Goal: Information Seeking & Learning: Find specific fact

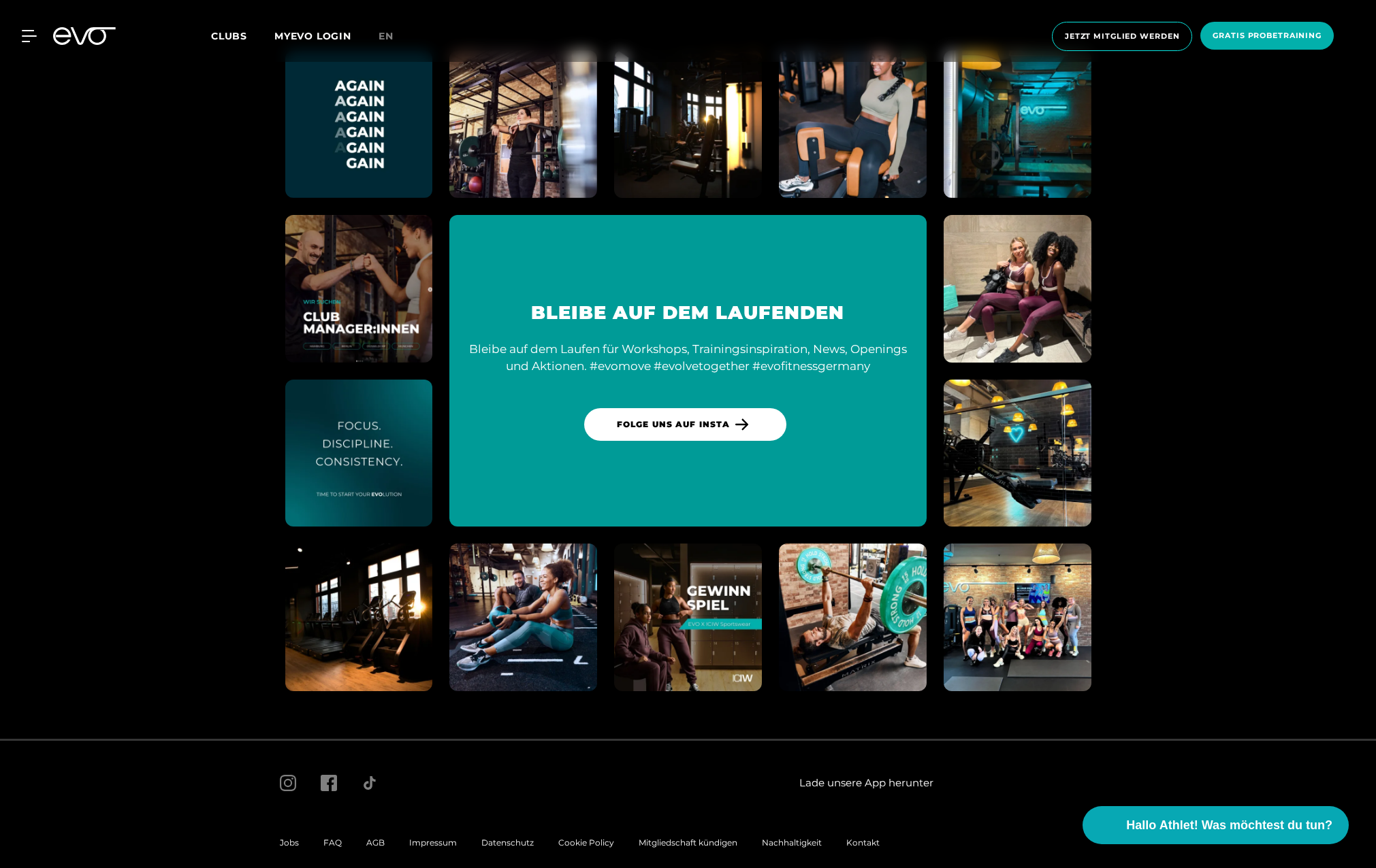
scroll to position [7995, 0]
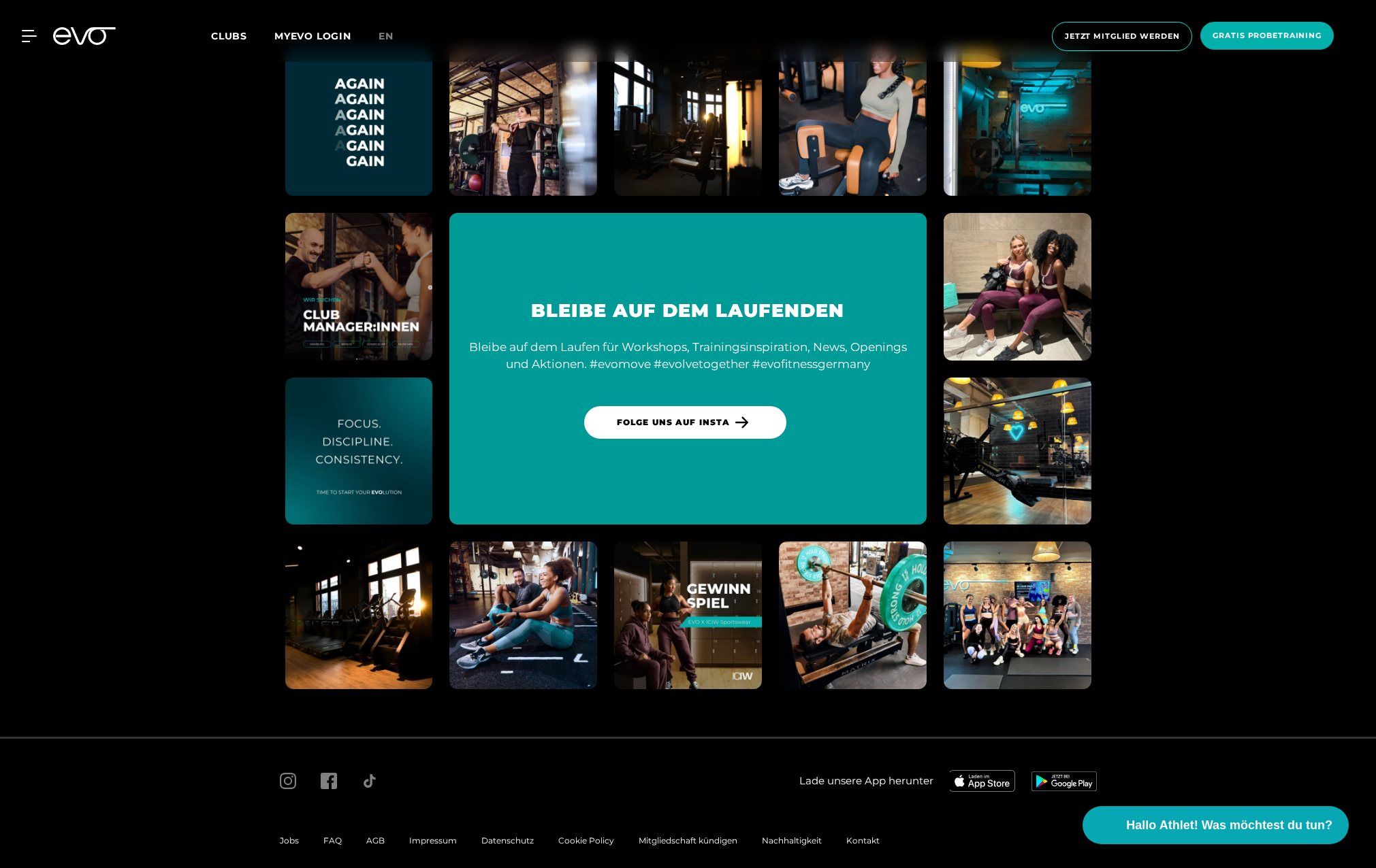
click at [434, 836] on span "Impressum" at bounding box center [433, 840] width 47 height 10
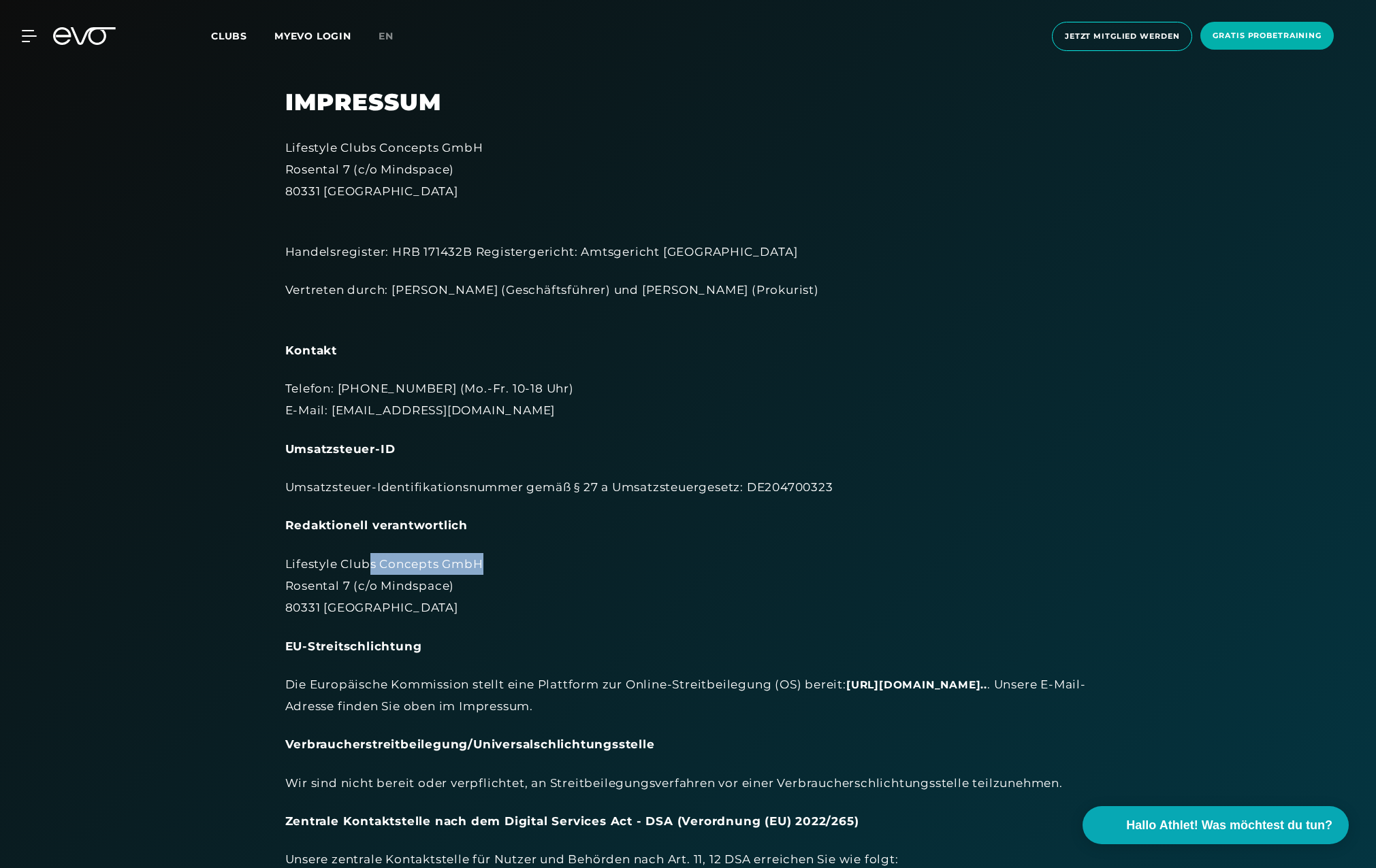
drag, startPoint x: 485, startPoint y: 566, endPoint x: 368, endPoint y: 566, distance: 117.0
click at [369, 566] on div "Lifestyle Clubs Concepts GmbH [STREET_ADDRESS]" at bounding box center [688, 586] width 806 height 66
drag, startPoint x: 496, startPoint y: 148, endPoint x: 276, endPoint y: 147, distance: 220.0
click at [276, 147] on div "Impressum Lifestyle Clubs Concepts GmbH Rosental 7 (c/o Mindspace) 80331 Münche…" at bounding box center [688, 542] width 844 height 908
copy div "Lifestyle Clubs Concepts GmbH"
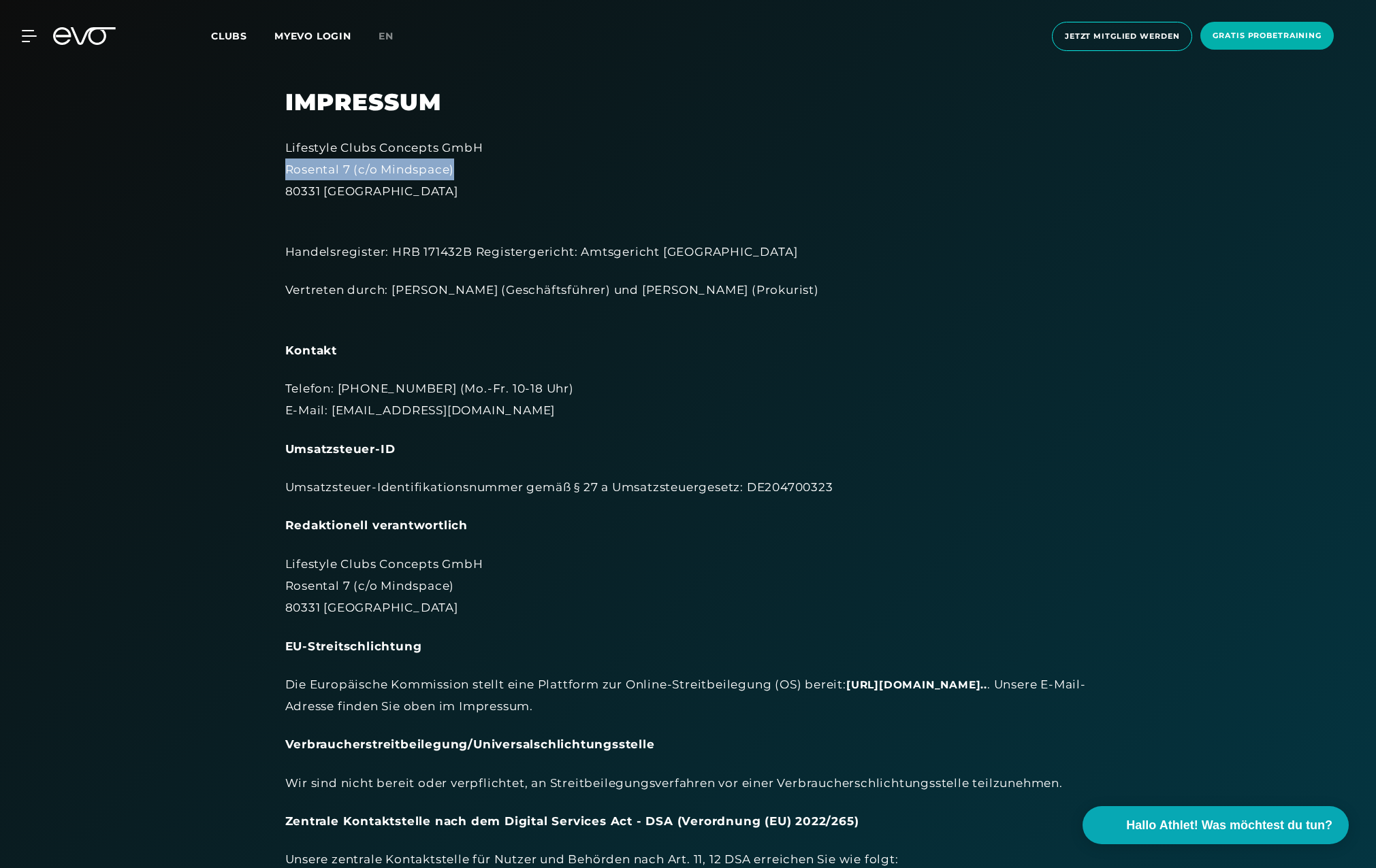
drag, startPoint x: 462, startPoint y: 171, endPoint x: 285, endPoint y: 168, distance: 177.0
click at [285, 168] on div "Lifestyle Clubs Concepts GmbH Rosental 7 (c/o Mindspace) 80331 München" at bounding box center [688, 170] width 806 height 66
copy div "Rosental 7 (c/o Mindspace)"
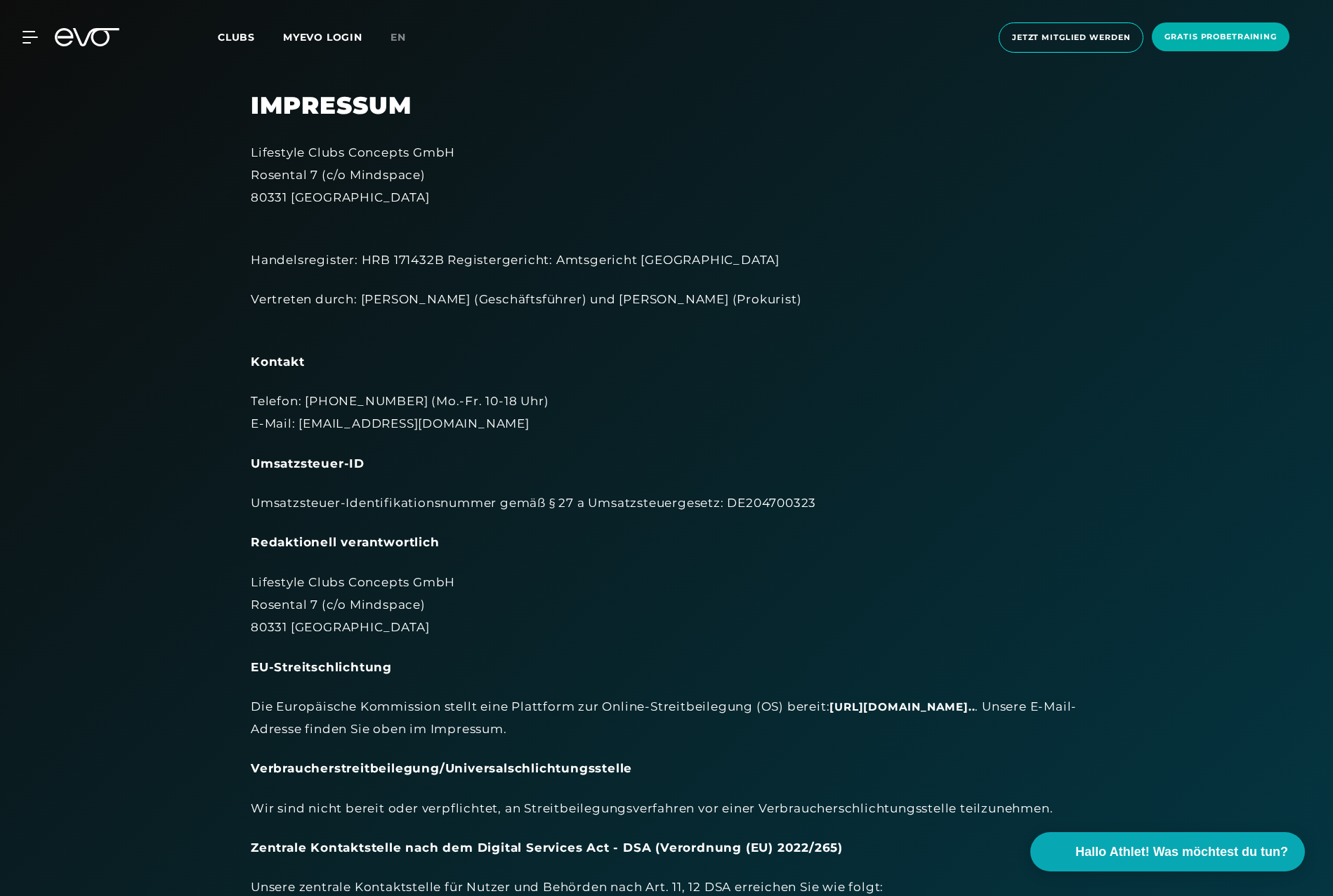
click at [786, 503] on div "Umsatzsteuer-Identifikationsnummer gemäß § 27 a Umsatzsteuergesetz: DE204700323" at bounding box center [666, 503] width 832 height 23
drag, startPoint x: 826, startPoint y: 506, endPoint x: 734, endPoint y: 507, distance: 92.0
click at [734, 507] on div "Umsatzsteuer-Identifikationsnummer gemäß § 27 a Umsatzsteuergesetz: DE204700323" at bounding box center [666, 503] width 832 height 23
copy div "DE204700323"
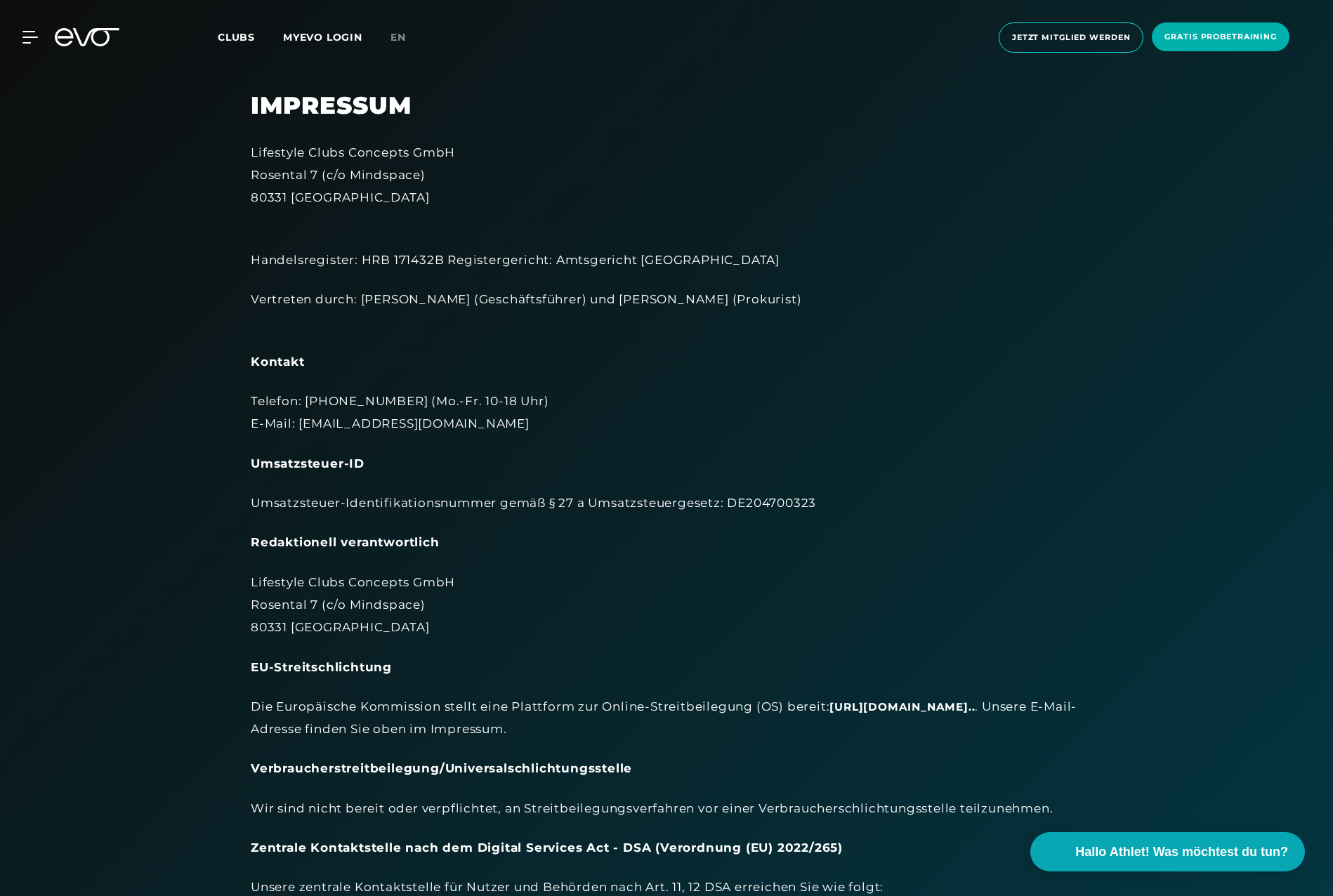
click at [379, 556] on div "Lifestyle Clubs Concepts GmbH Rosental 7 (c/o Mindspace) 80331 München Handelsr…" at bounding box center [666, 571] width 832 height 859
click at [456, 582] on div "Lifestyle Clubs Concepts GmbH [STREET_ADDRESS]" at bounding box center [666, 605] width 832 height 68
drag, startPoint x: 433, startPoint y: 172, endPoint x: 240, endPoint y: 178, distance: 193.1
click at [240, 178] on div "Impressum Lifestyle Clubs Concepts GmbH Rosental 7 (c/o Mindspace) 80331 Münche…" at bounding box center [666, 559] width 871 height 937
copy div "Rosental 7 (c/o Mindspace)"
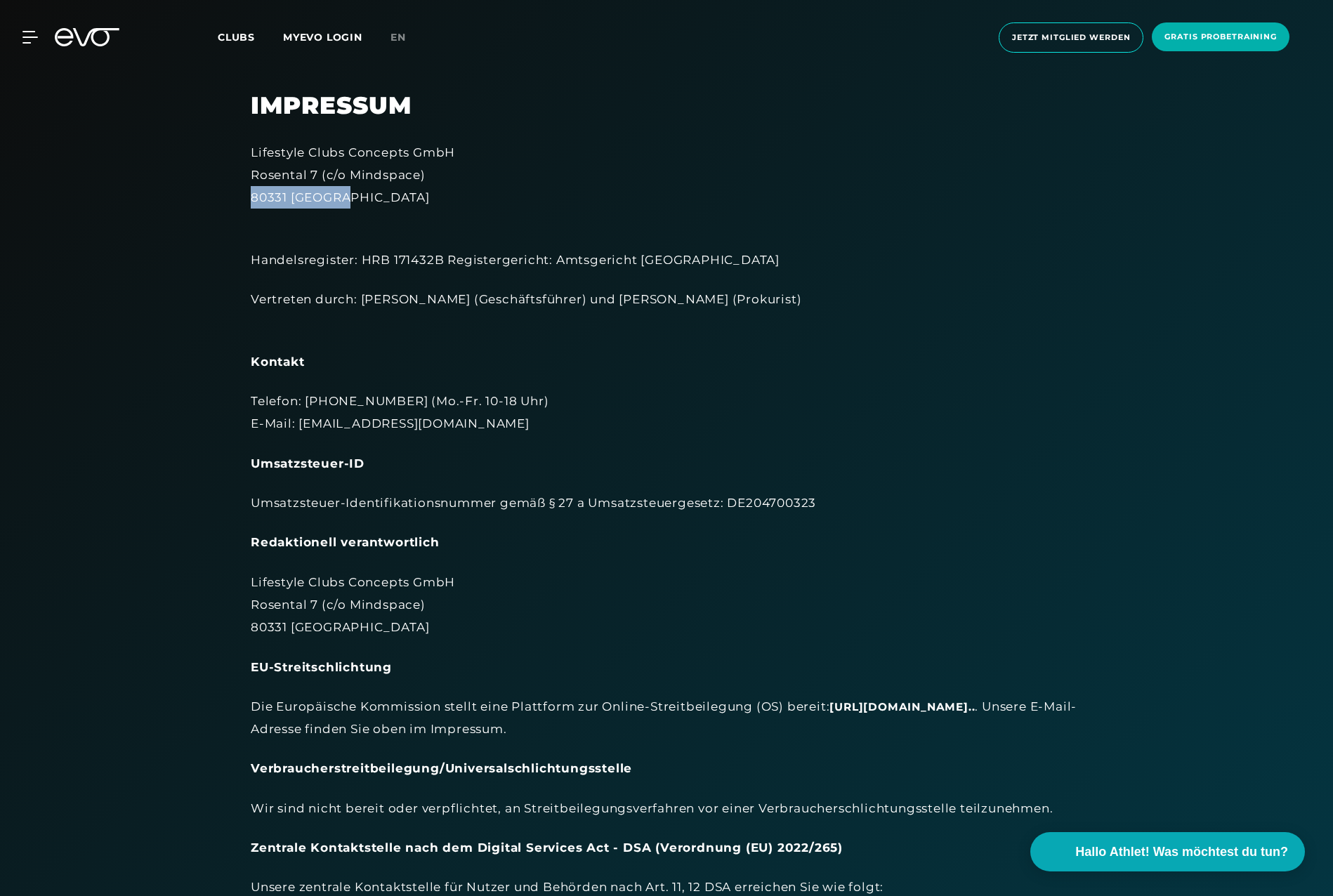
drag, startPoint x: 366, startPoint y: 195, endPoint x: 242, endPoint y: 196, distance: 124.0
click at [245, 195] on div "Impressum Lifestyle Clubs Concepts GmbH Rosental 7 (c/o Mindspace) 80331 Münche…" at bounding box center [666, 559] width 871 height 937
copy div "80331 [GEOGRAPHIC_DATA]"
drag, startPoint x: 354, startPoint y: 629, endPoint x: 245, endPoint y: 606, distance: 111.4
click at [245, 606] on div "Impressum Lifestyle Clubs Concepts GmbH Rosental 7 (c/o Mindspace) 80331 Münche…" at bounding box center [666, 559] width 871 height 937
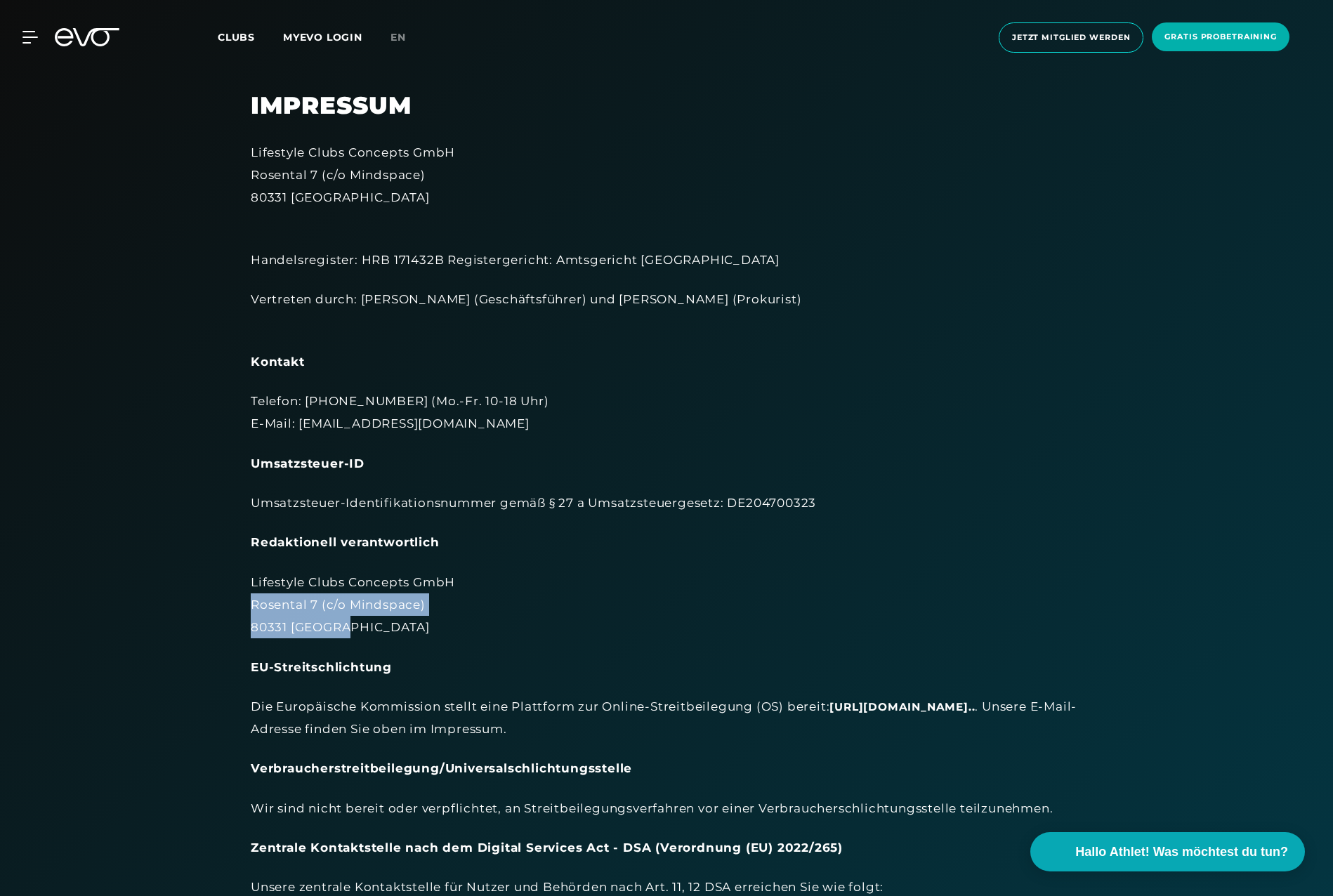
copy div "Rosental 7 (c/o Mindspace) 80331 [GEOGRAPHIC_DATA]"
